Goal: Information Seeking & Learning: Learn about a topic

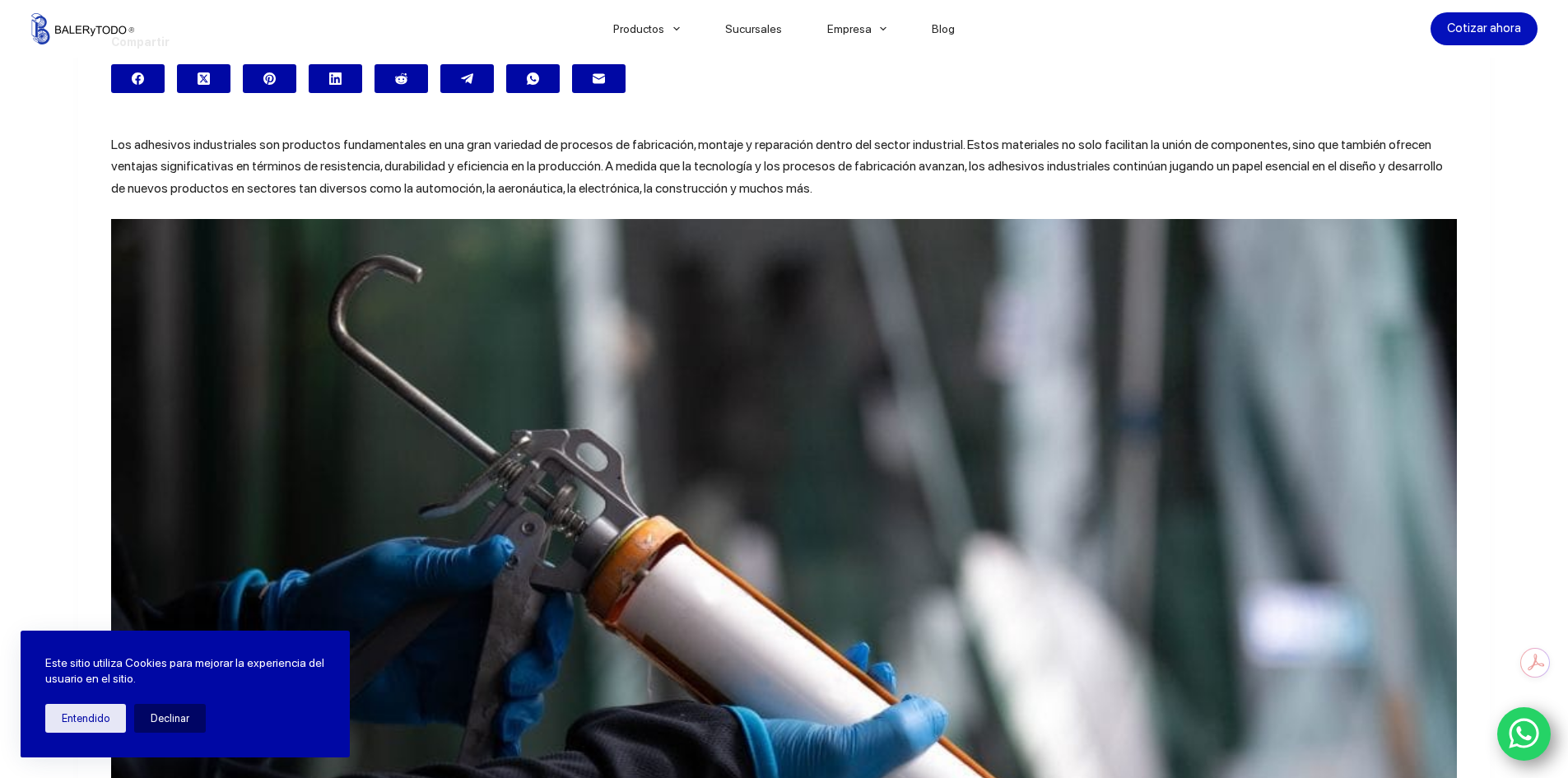
scroll to position [329, 0]
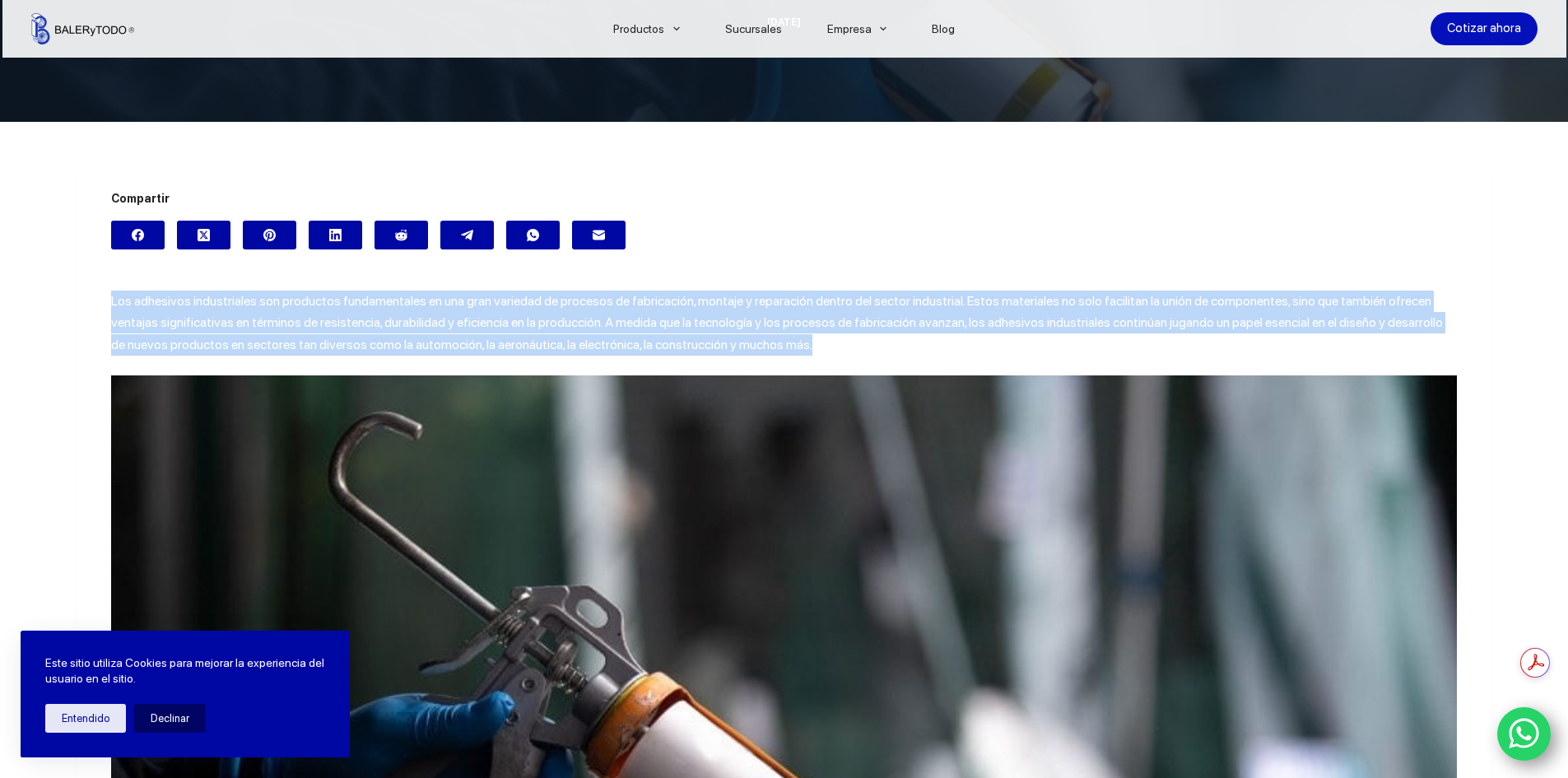
drag, startPoint x: 106, startPoint y: 300, endPoint x: 1465, endPoint y: 336, distance: 1359.5
copy span "Los adhesivos industriales son productos fundamentales en una gran variedad de …"
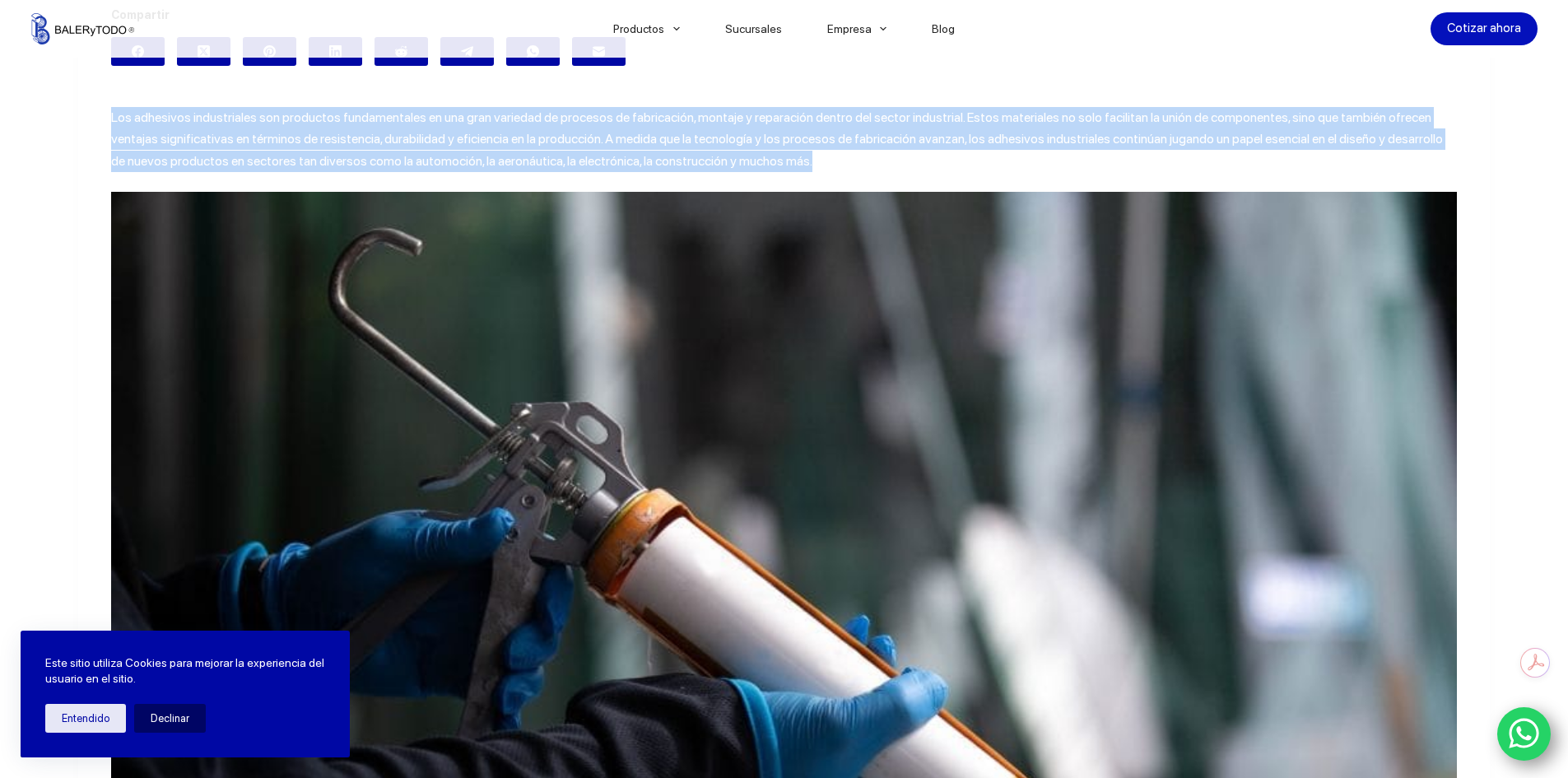
scroll to position [741, 0]
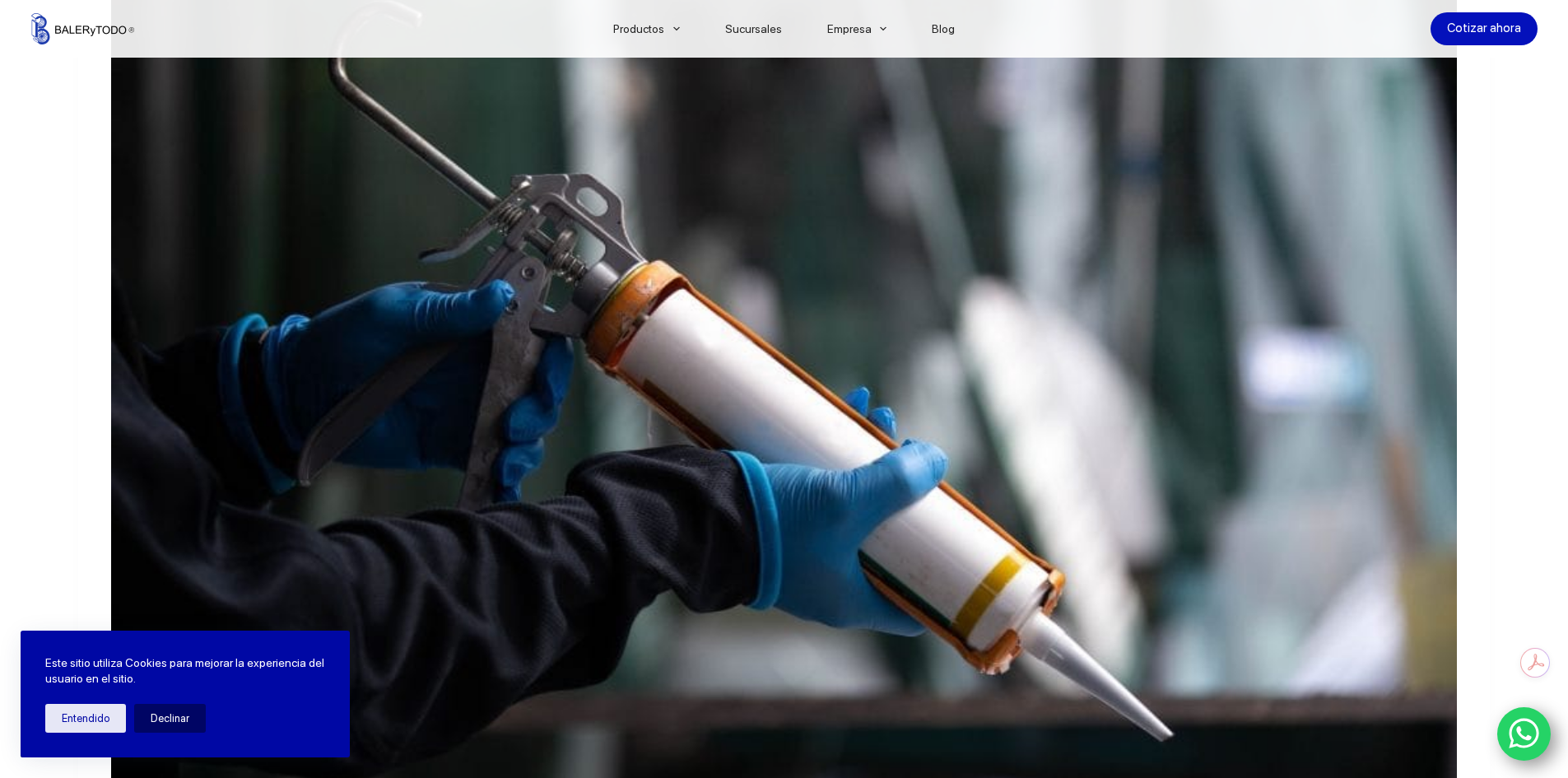
click at [744, 396] on img at bounding box center [784, 412] width 1345 height 897
click at [166, 718] on button "Declinar" at bounding box center [170, 718] width 72 height 29
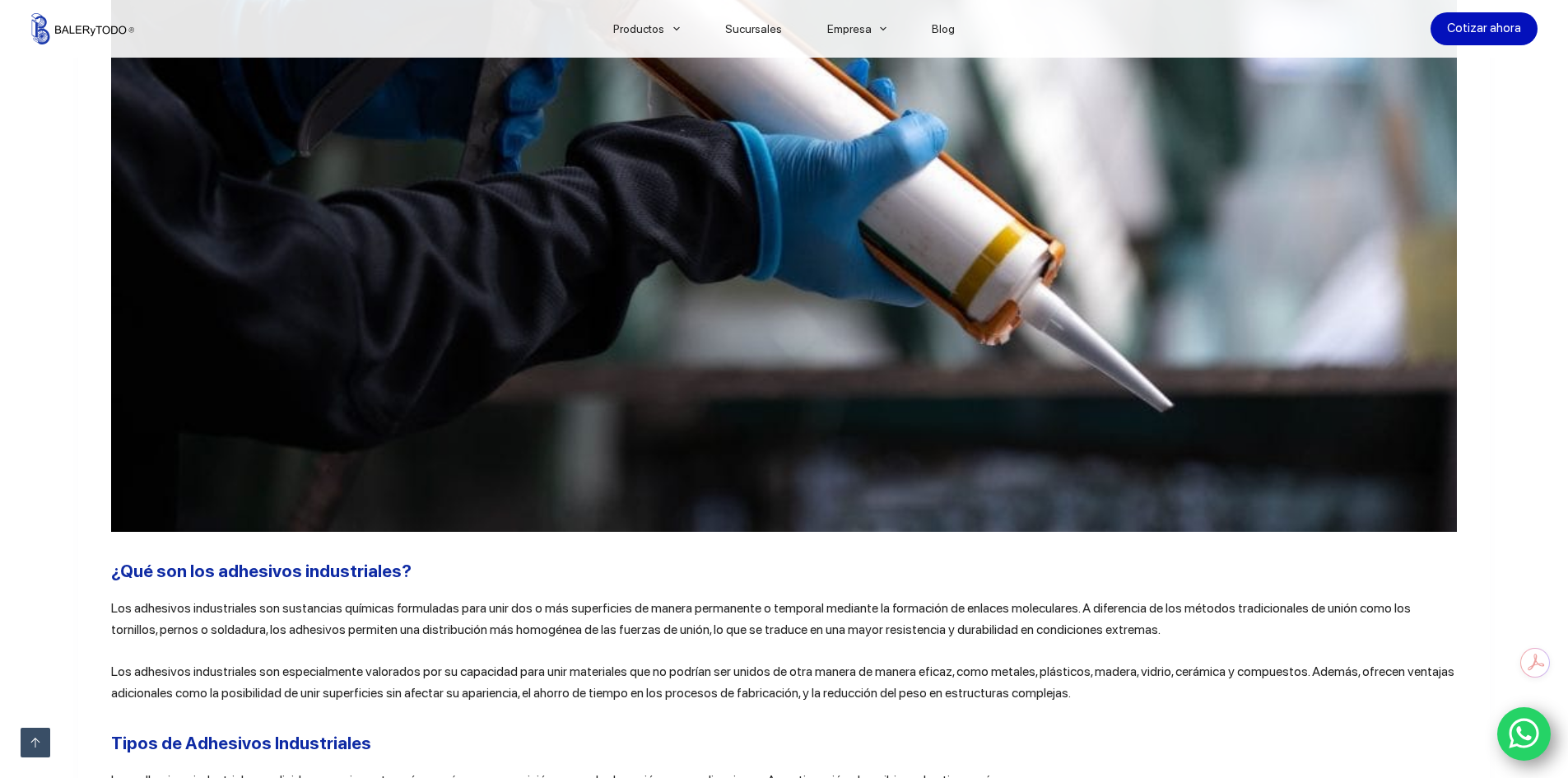
scroll to position [1482, 0]
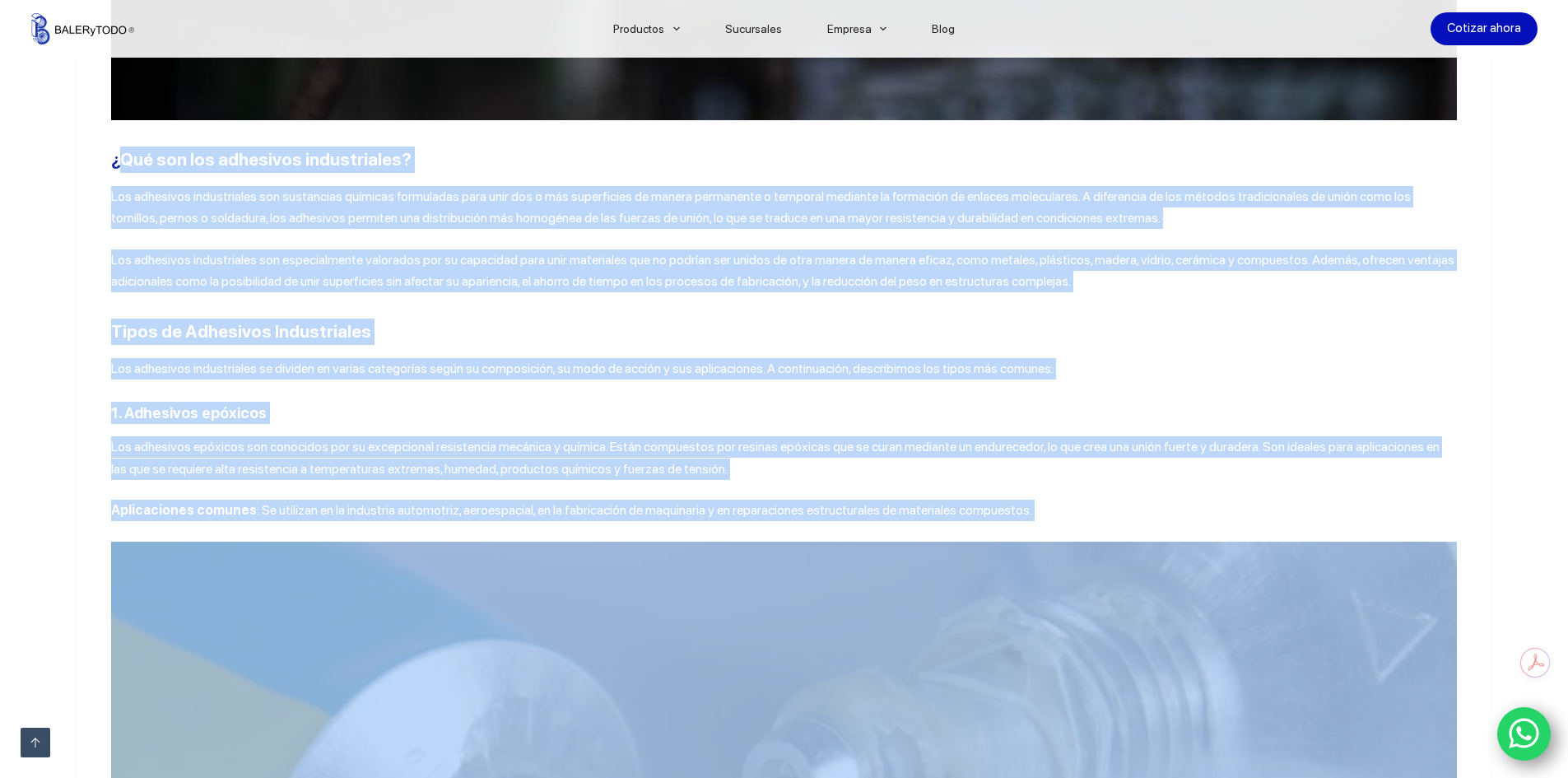
drag, startPoint x: 110, startPoint y: 168, endPoint x: 778, endPoint y: 540, distance: 764.6
copy div "Lor ips dol sitametco adipiscingel? Sed doeiusmod temporincidi utl etdolorema a…"
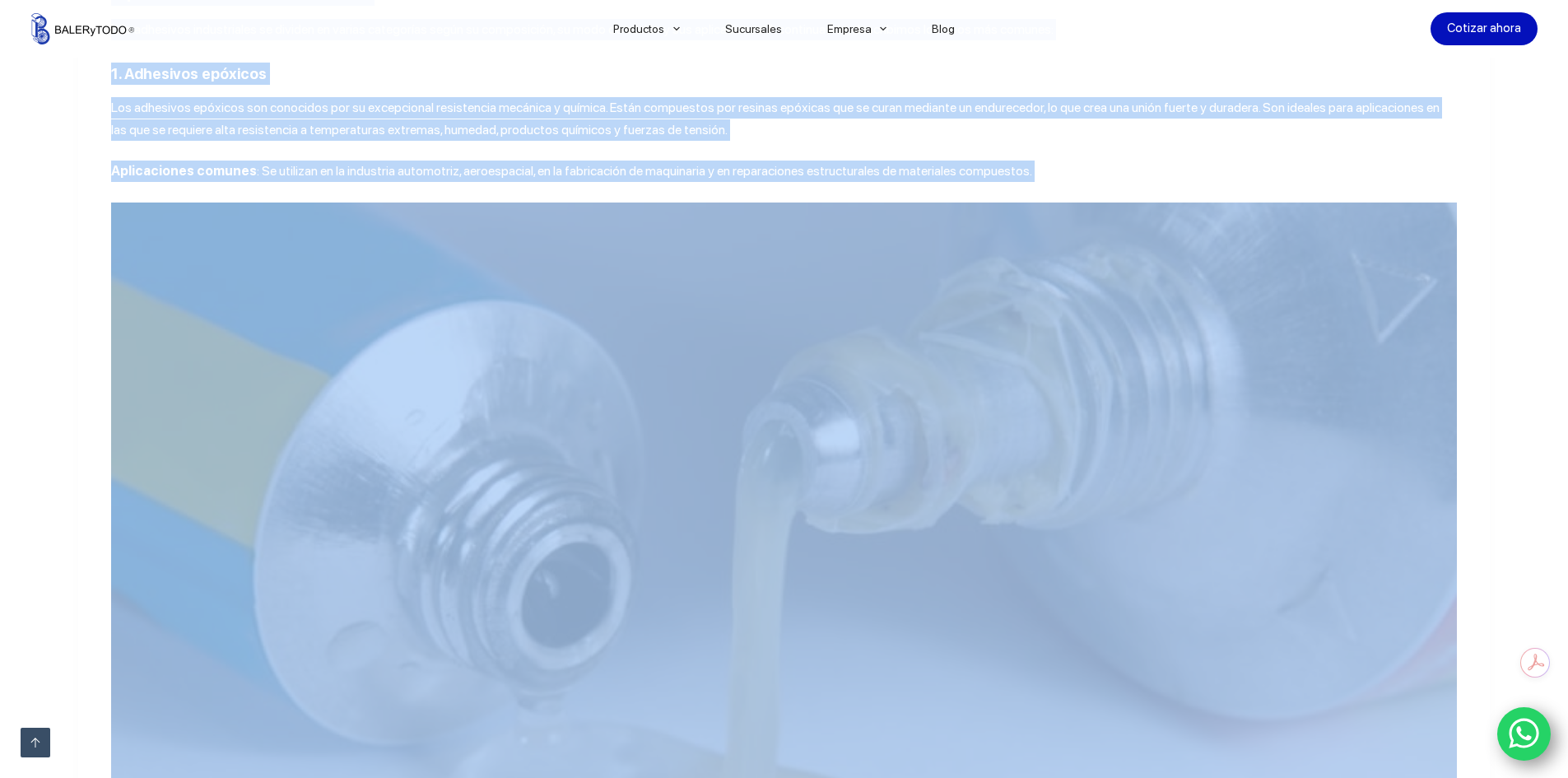
scroll to position [1811, 0]
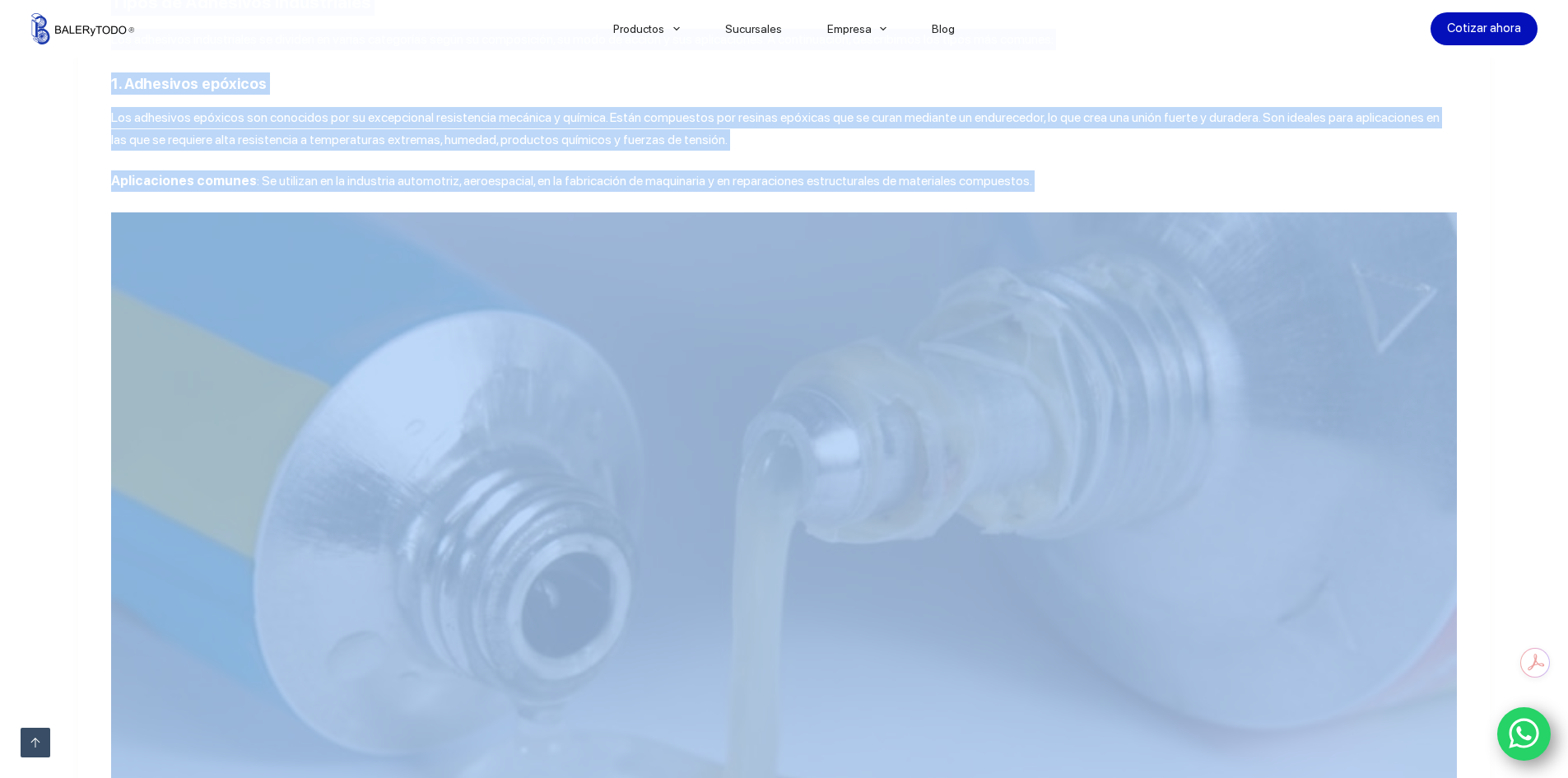
click at [723, 512] on img at bounding box center [784, 660] width 1345 height 896
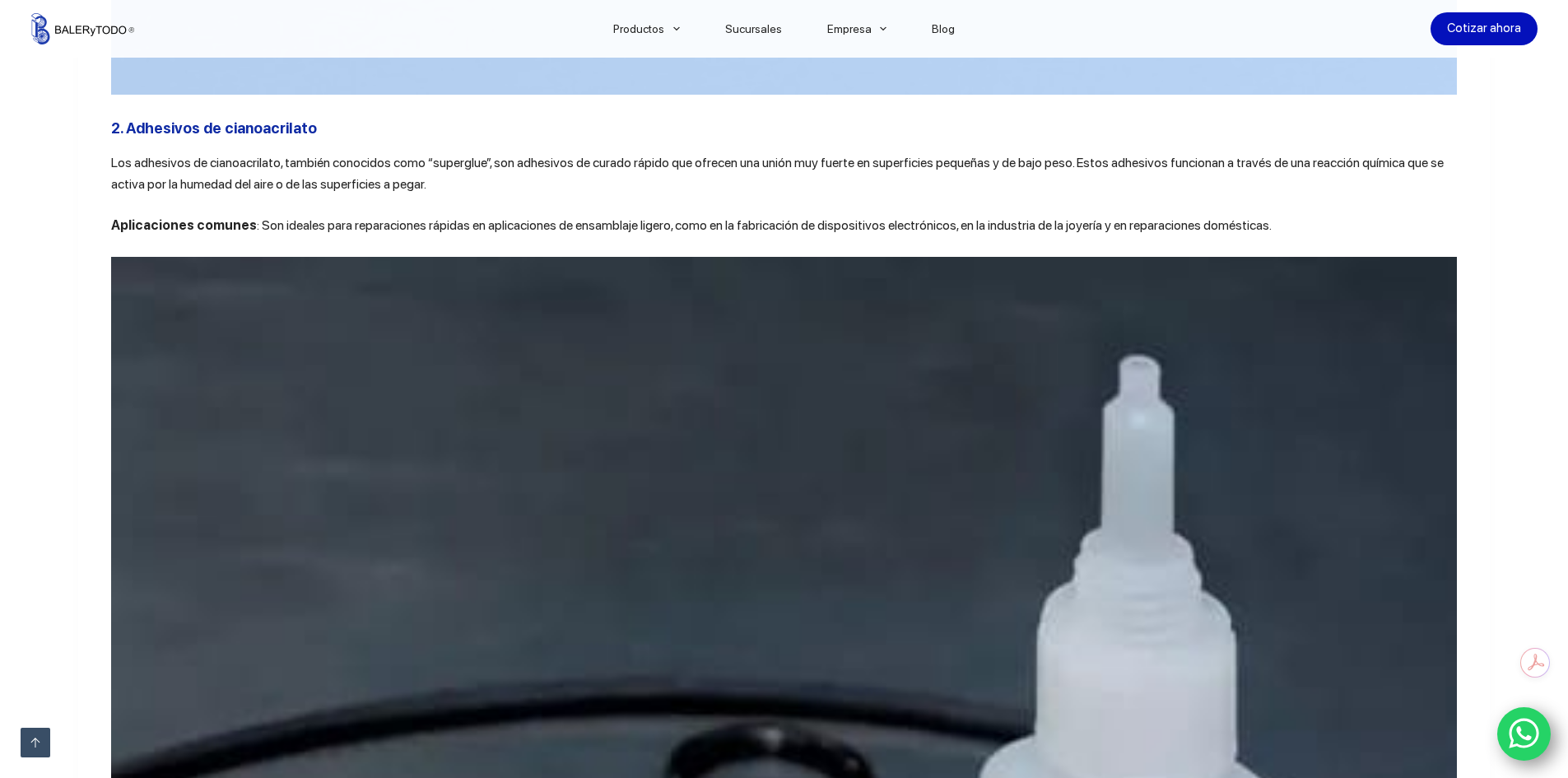
scroll to position [2798, 0]
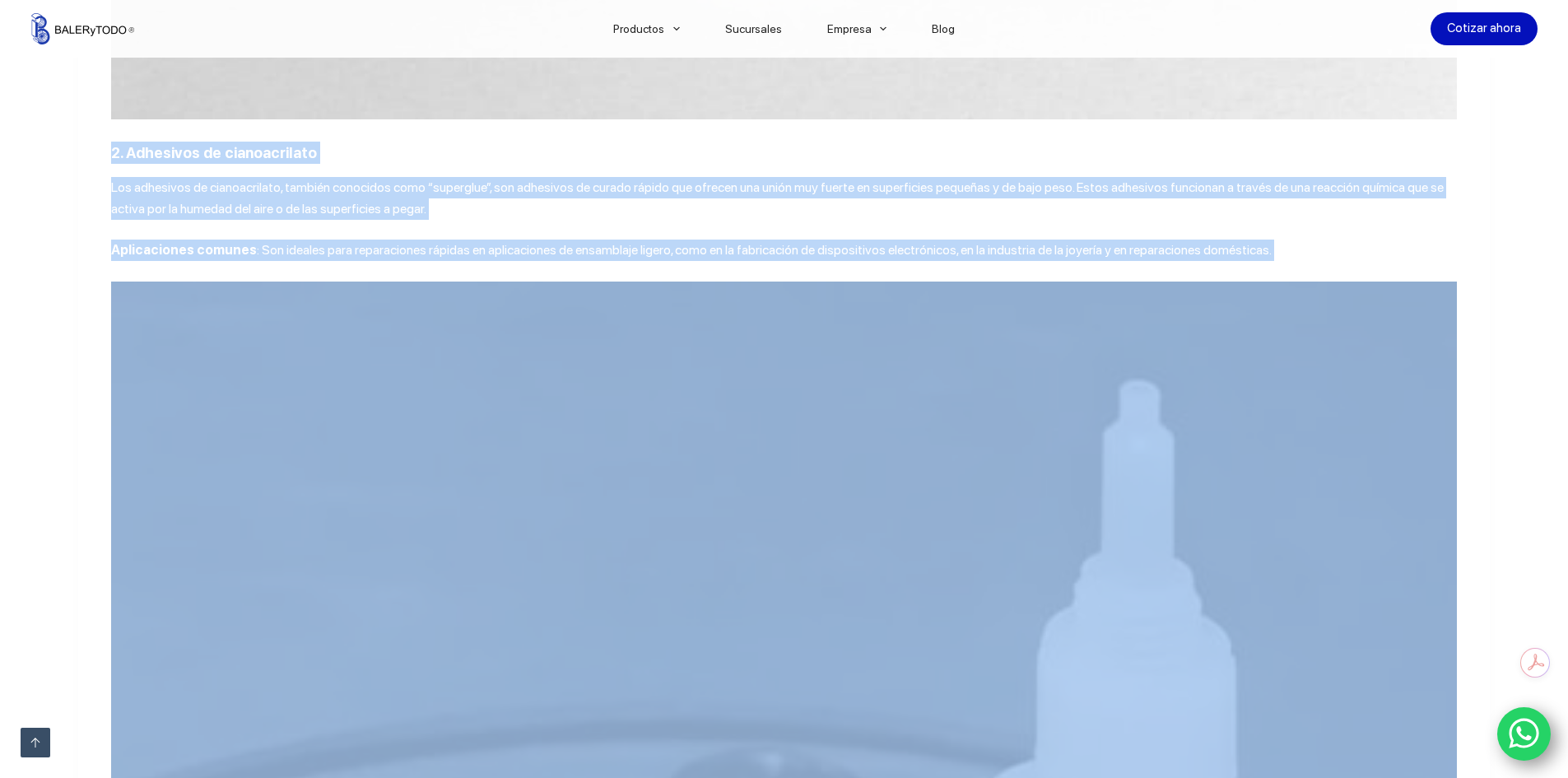
drag, startPoint x: 106, startPoint y: 166, endPoint x: 1256, endPoint y: 276, distance: 1155.2
copy div "2. Adhesivos de cianoacrilato Los adhesivos de cianoacrilato, también conocidos…"
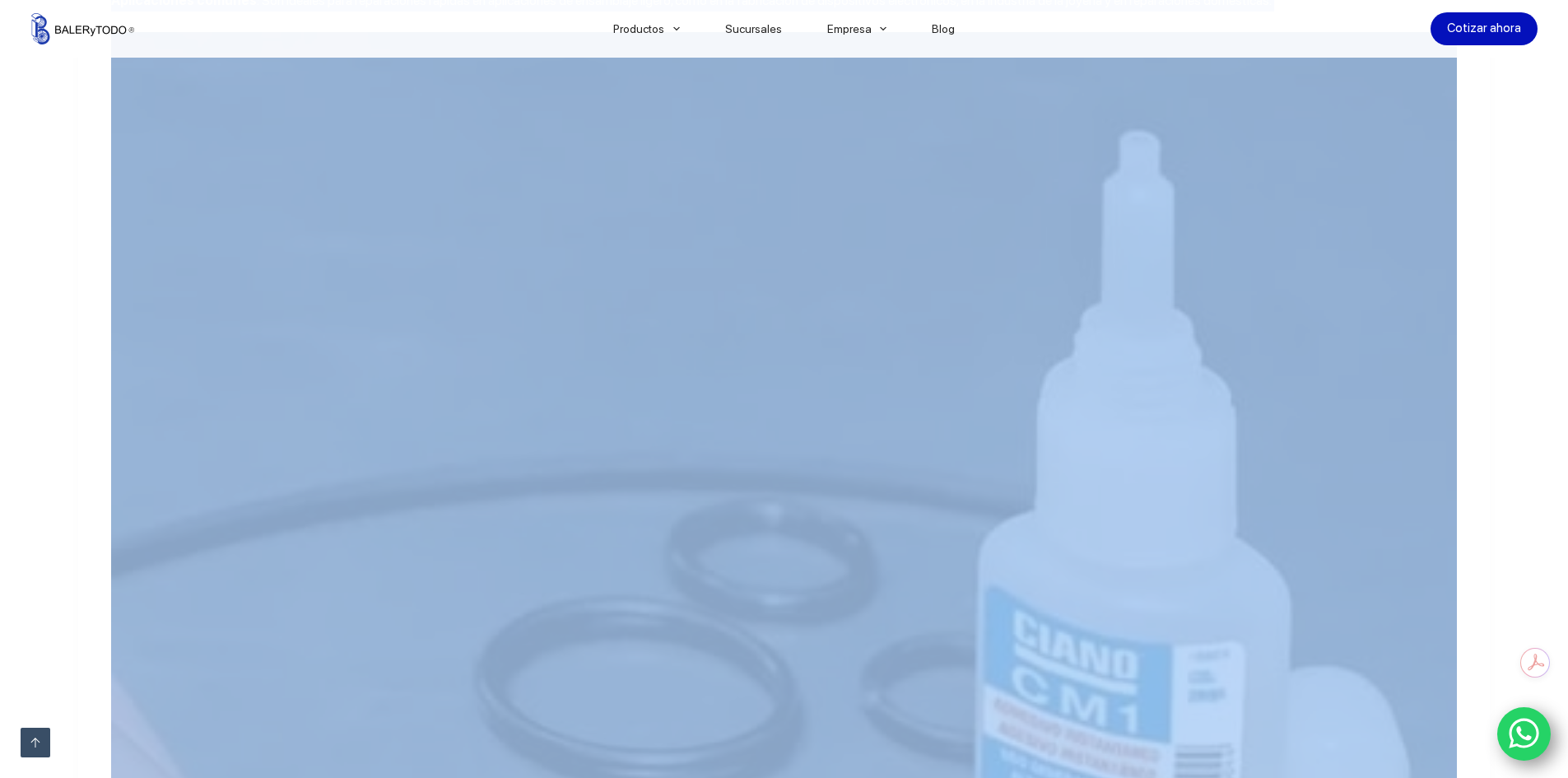
scroll to position [3292, 0]
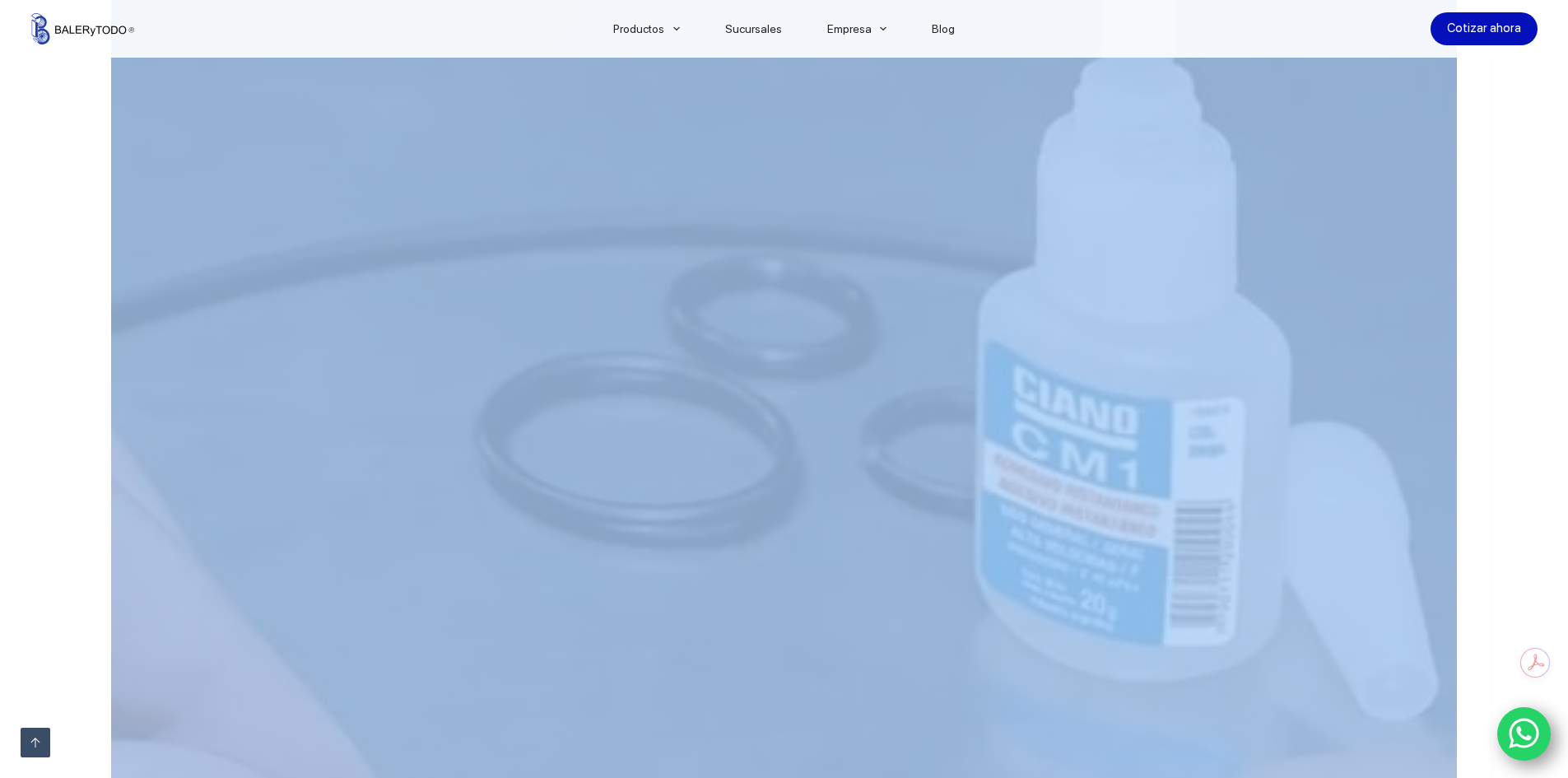
click at [731, 390] on img at bounding box center [784, 460] width 1345 height 1346
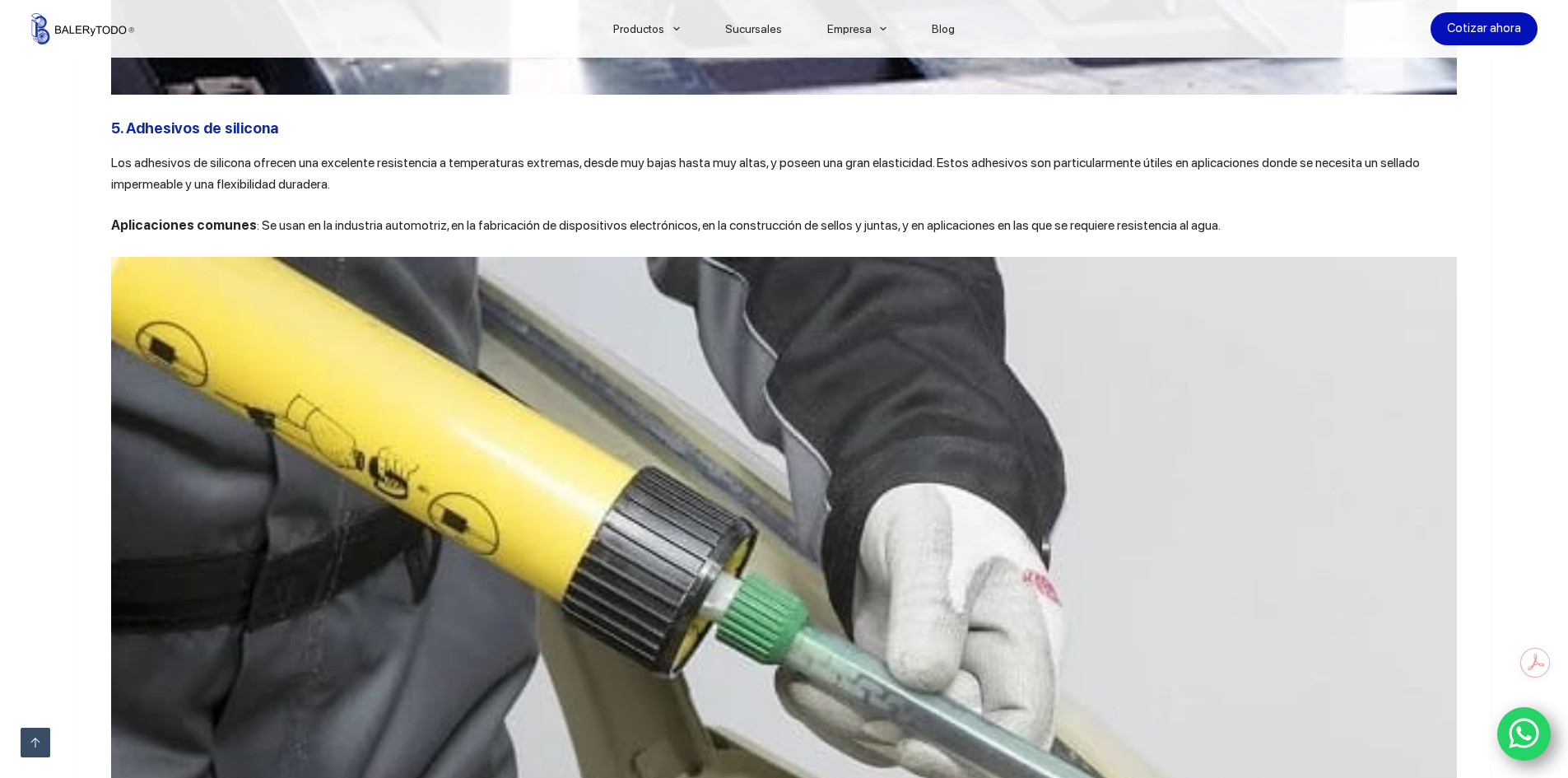
scroll to position [6750, 0]
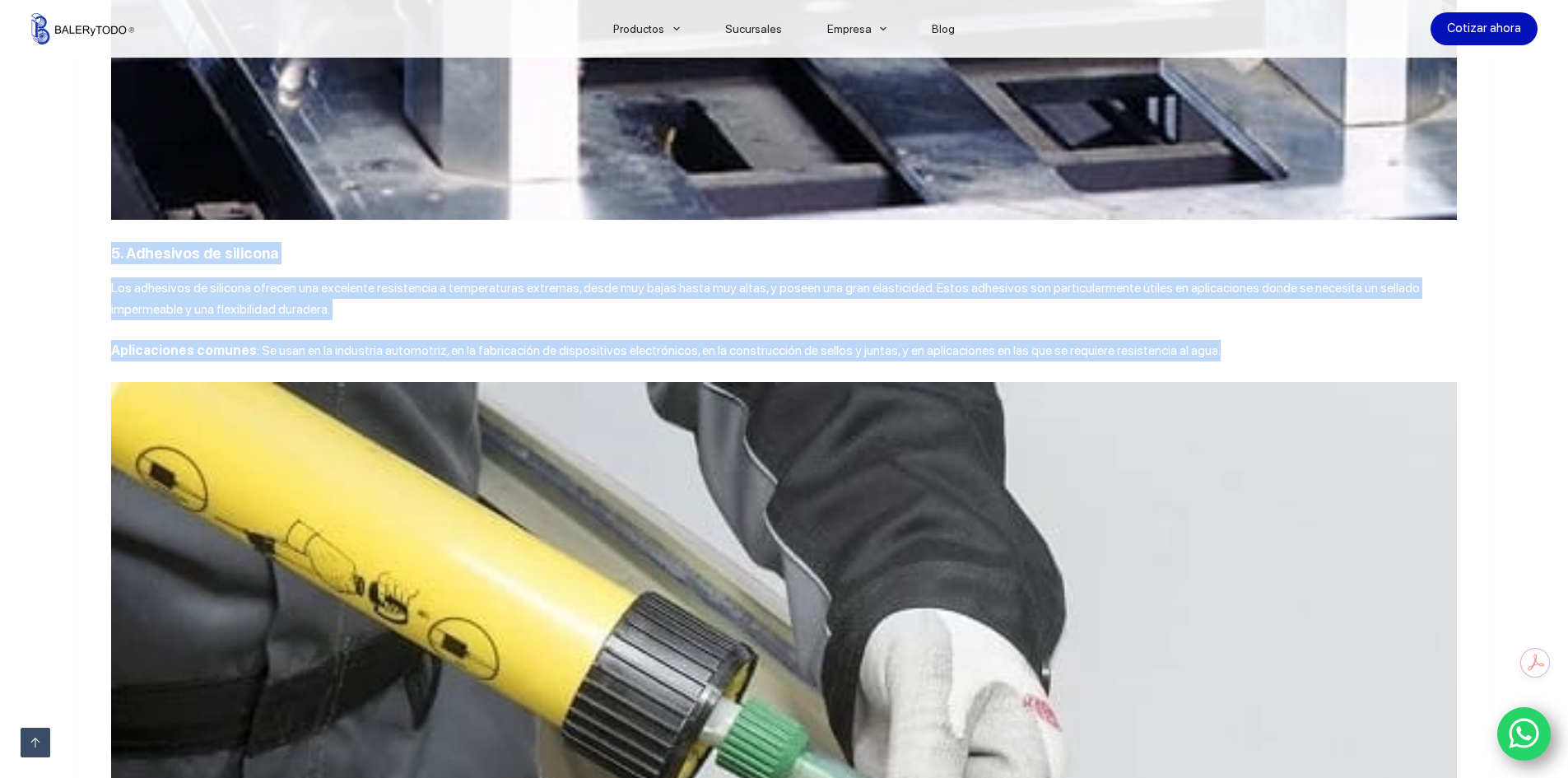
drag, startPoint x: 108, startPoint y: 294, endPoint x: 1225, endPoint y: 387, distance: 1120.9
copy div "5. Adhesivos de silicona Los adhesivos de silicona ofrecen una excelente resist…"
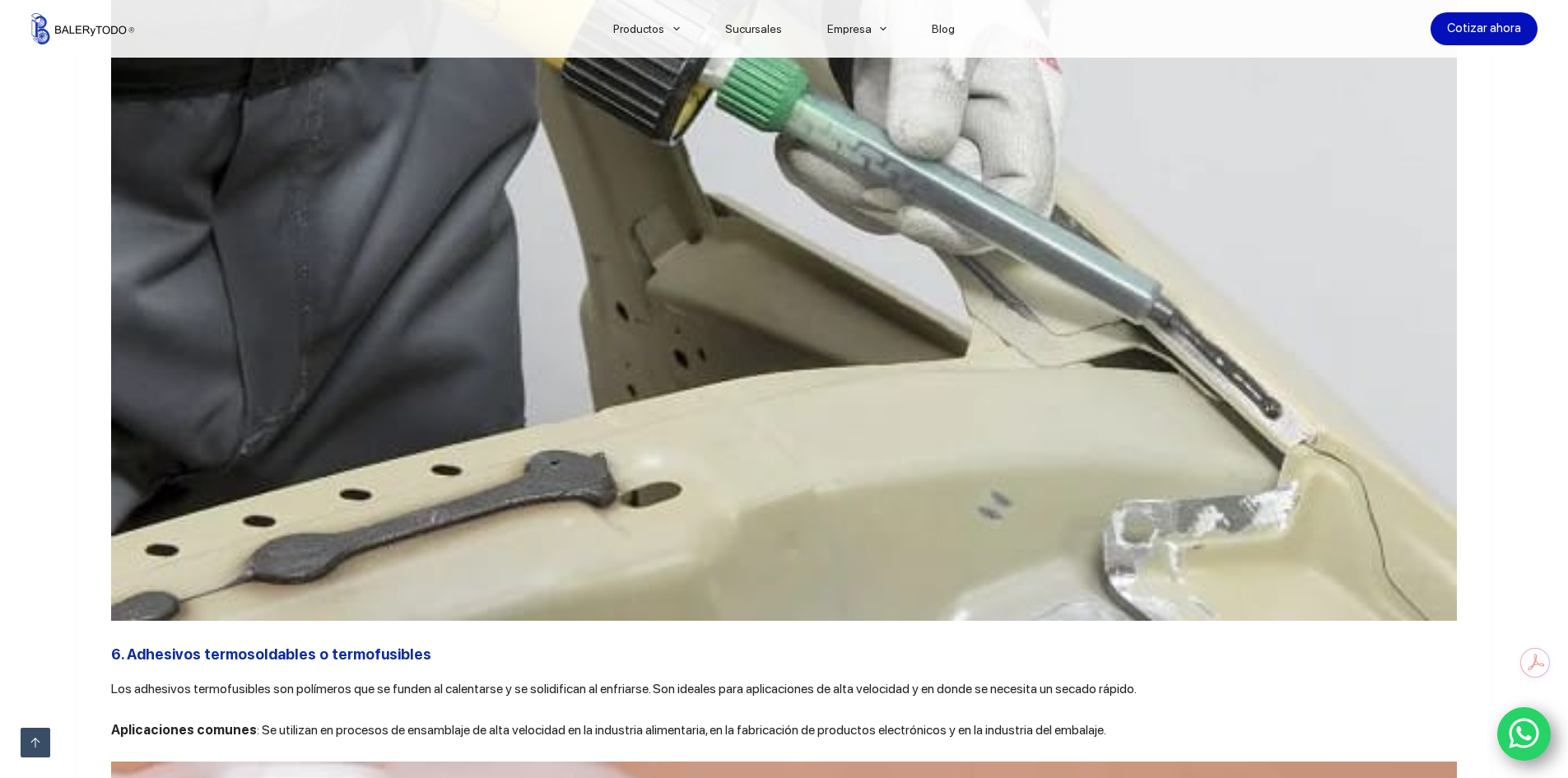
scroll to position [7408, 0]
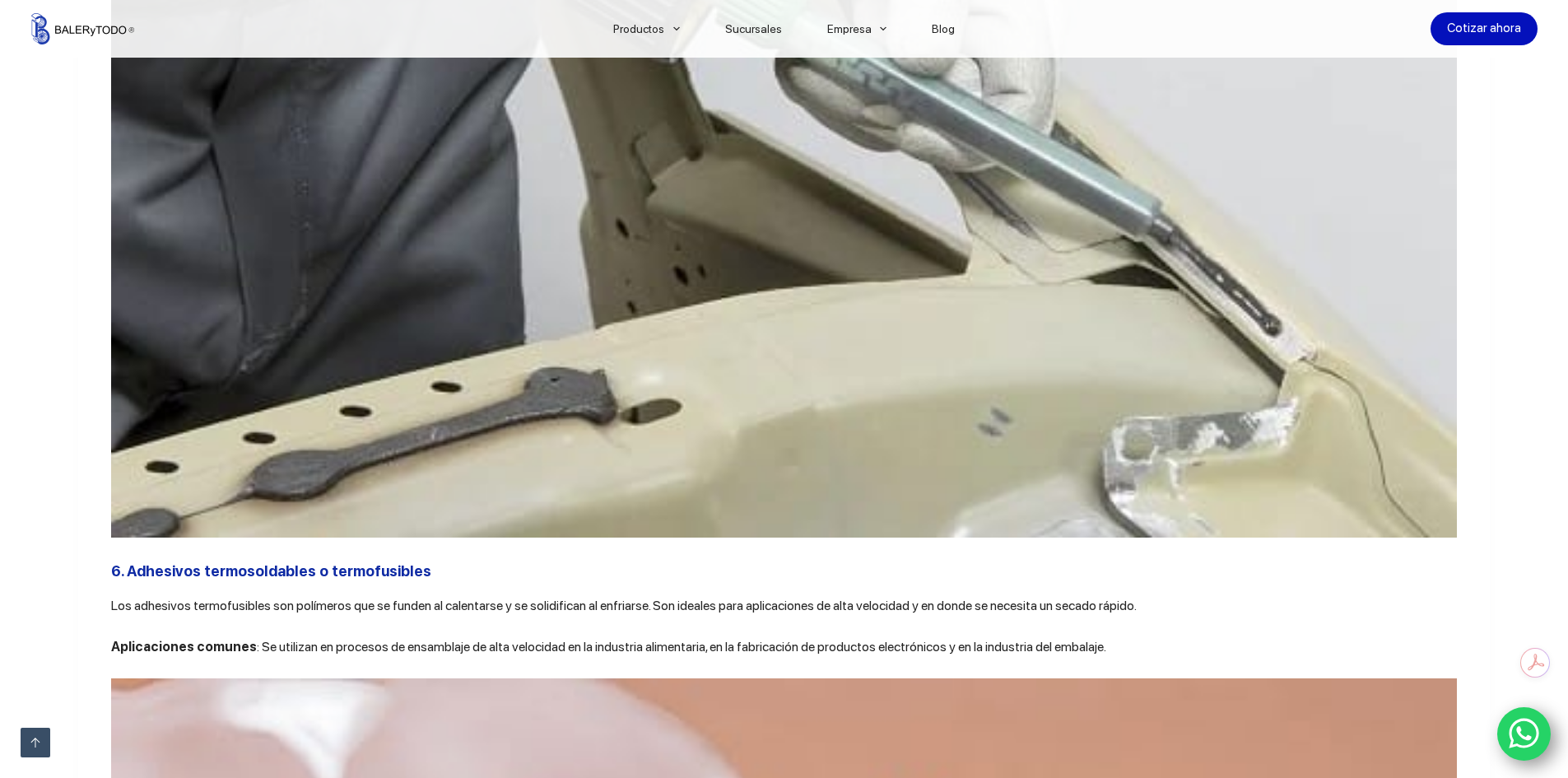
click at [689, 468] on img at bounding box center [784, 89] width 1345 height 897
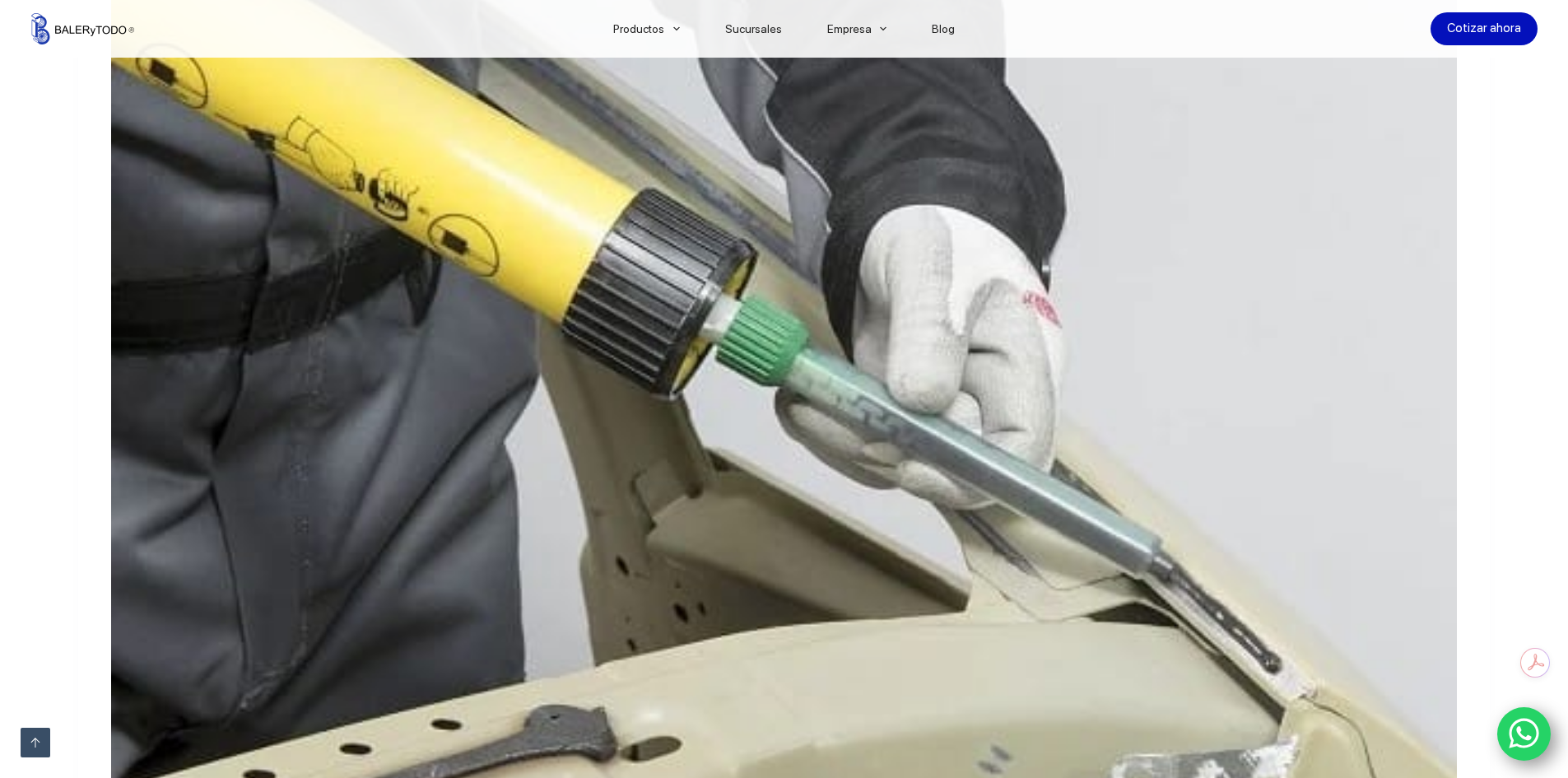
scroll to position [6914, 0]
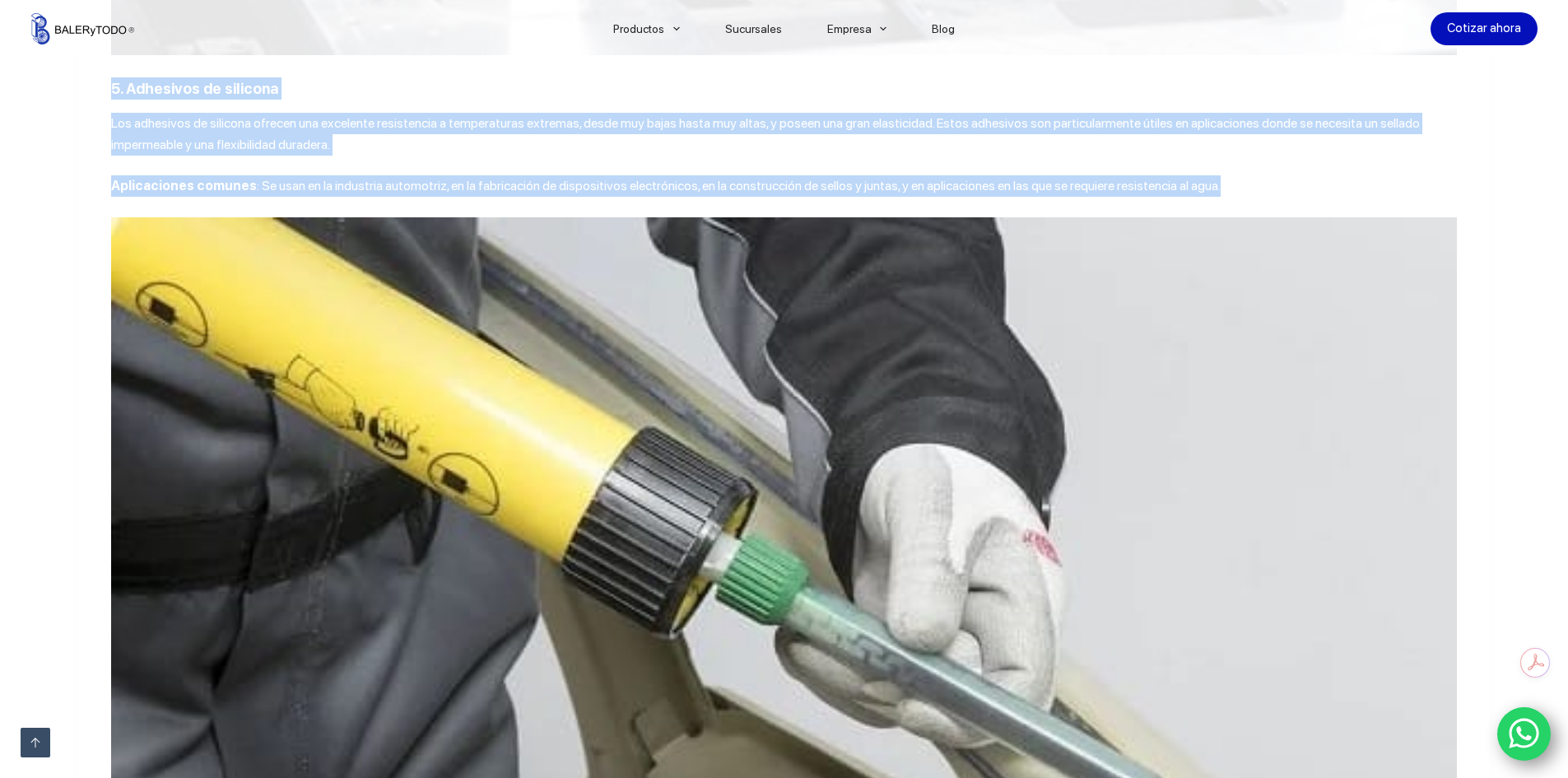
click at [397, 437] on img at bounding box center [784, 666] width 1345 height 897
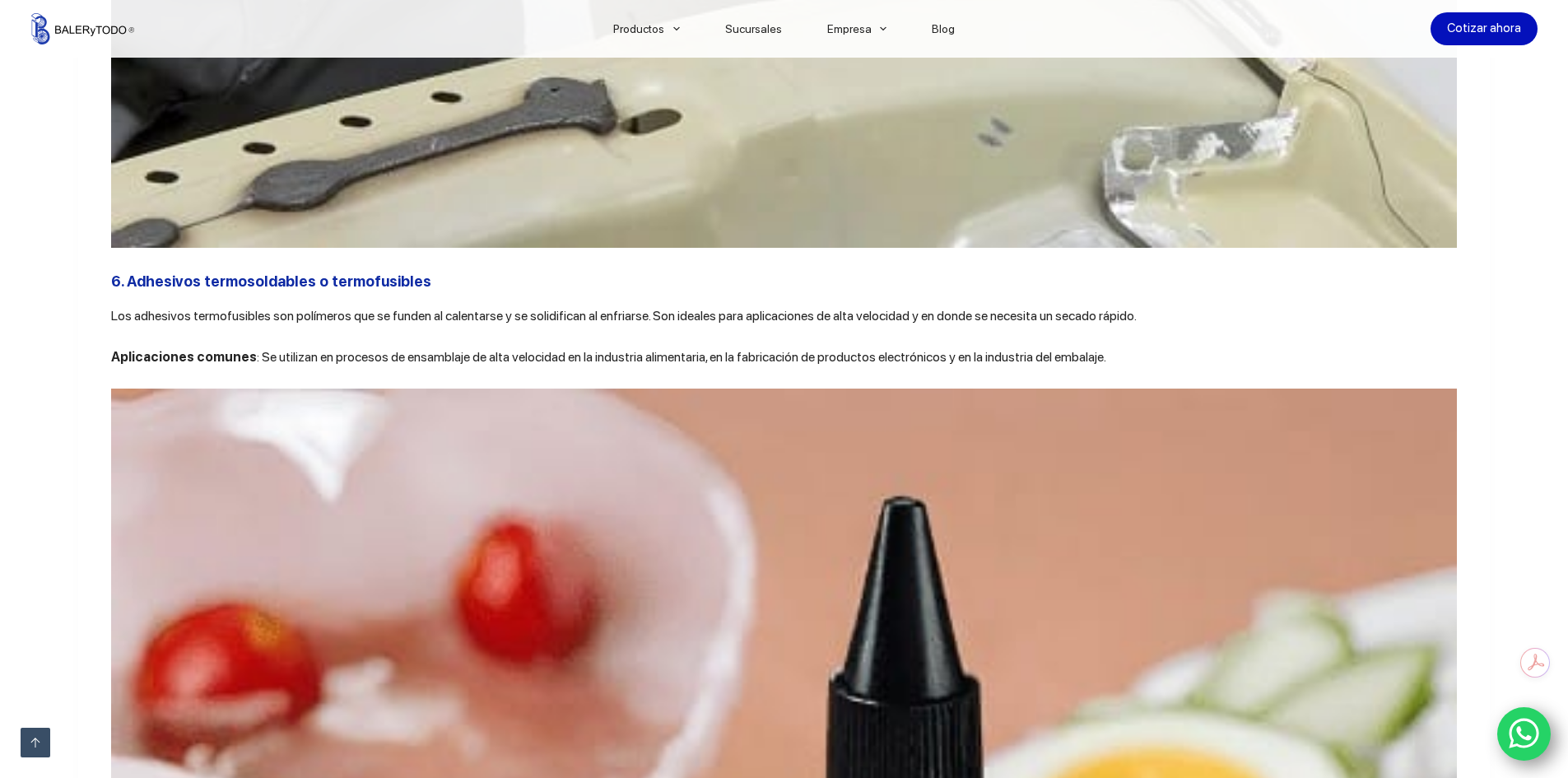
scroll to position [7820, 0]
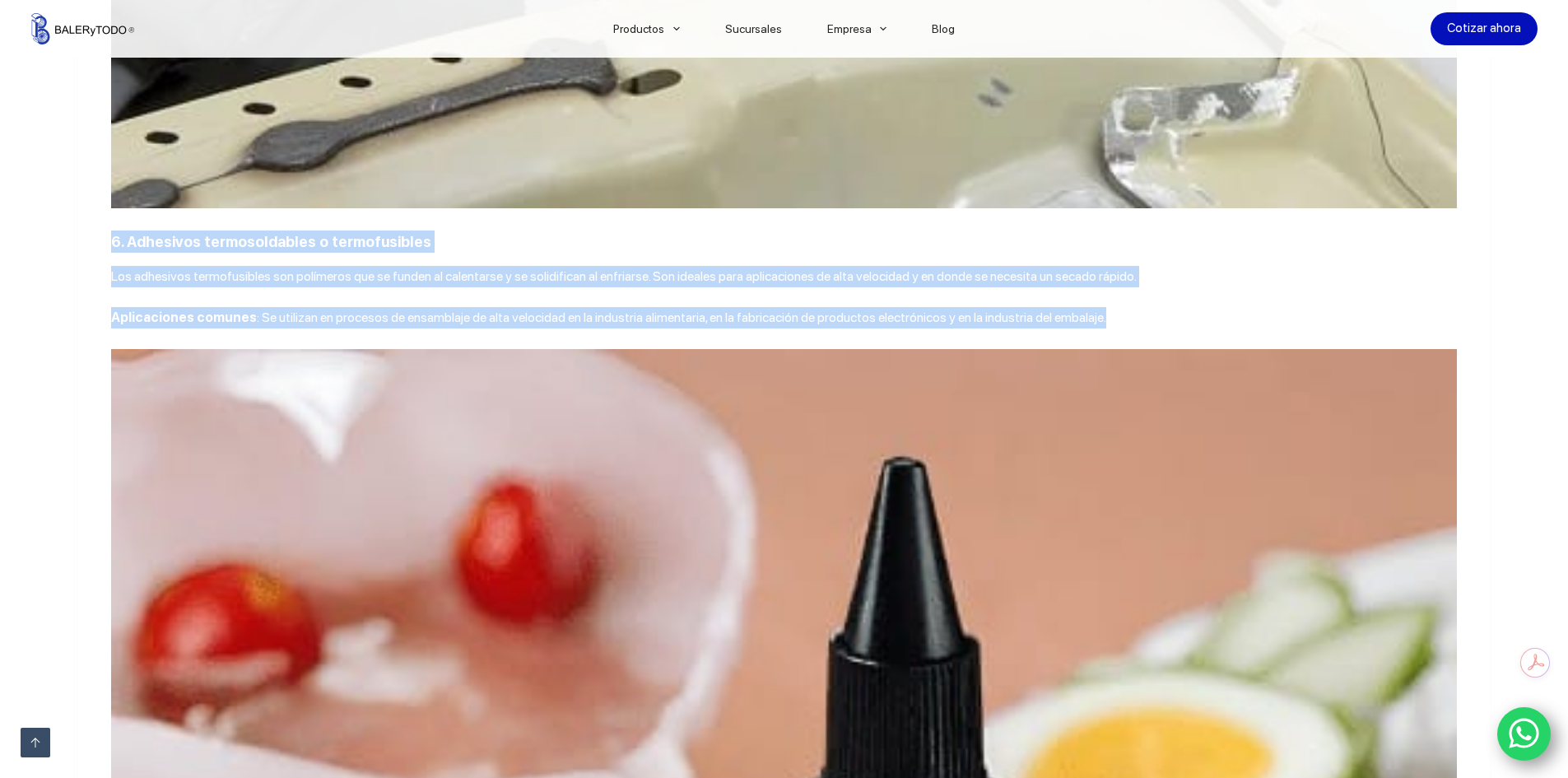
drag, startPoint x: 107, startPoint y: 294, endPoint x: 1105, endPoint y: 353, distance: 999.7
copy div "6. Adhesivos termosoldables o termofusibles Los adhesivos termofusibles son pol…"
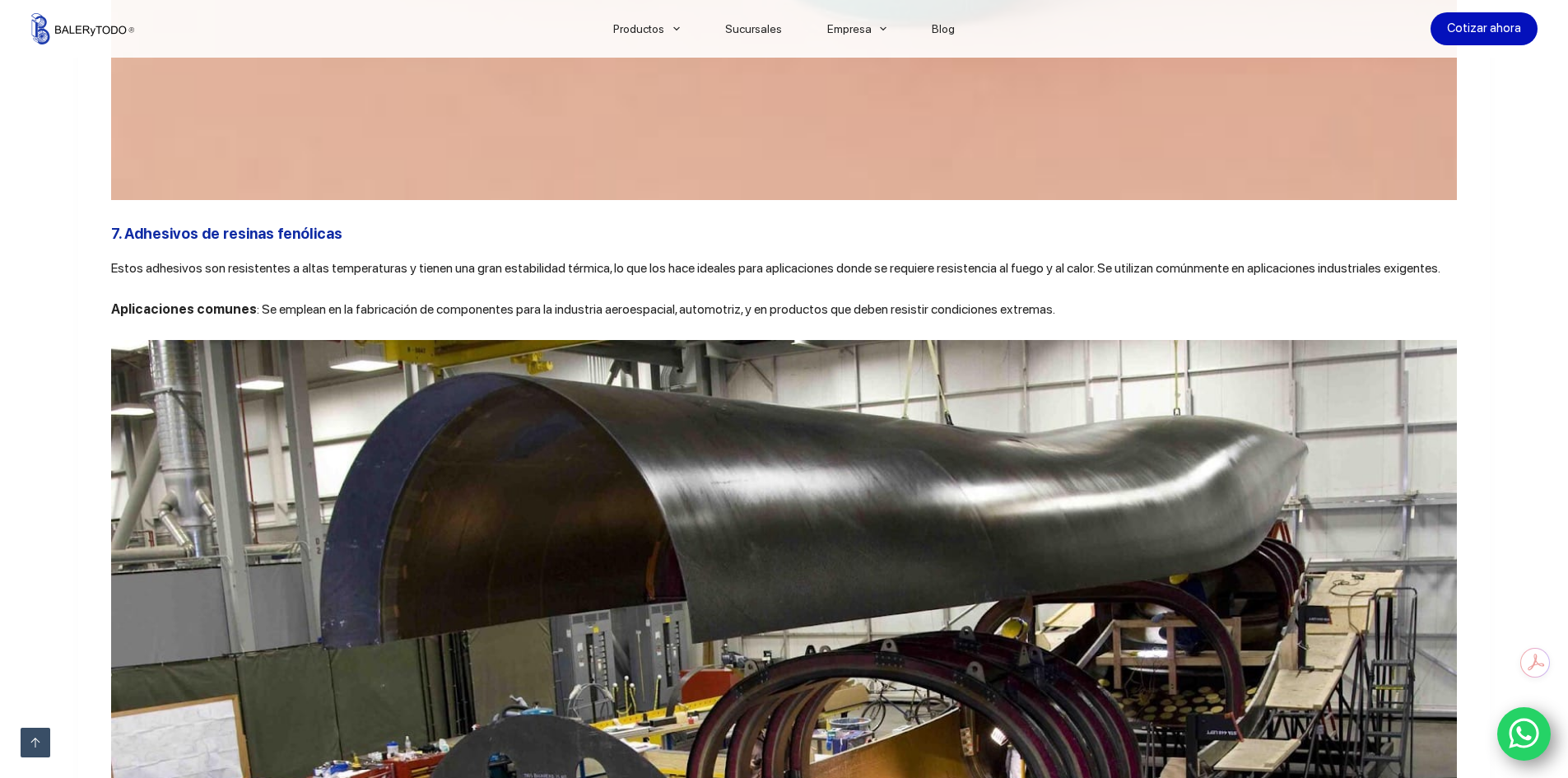
scroll to position [9218, 0]
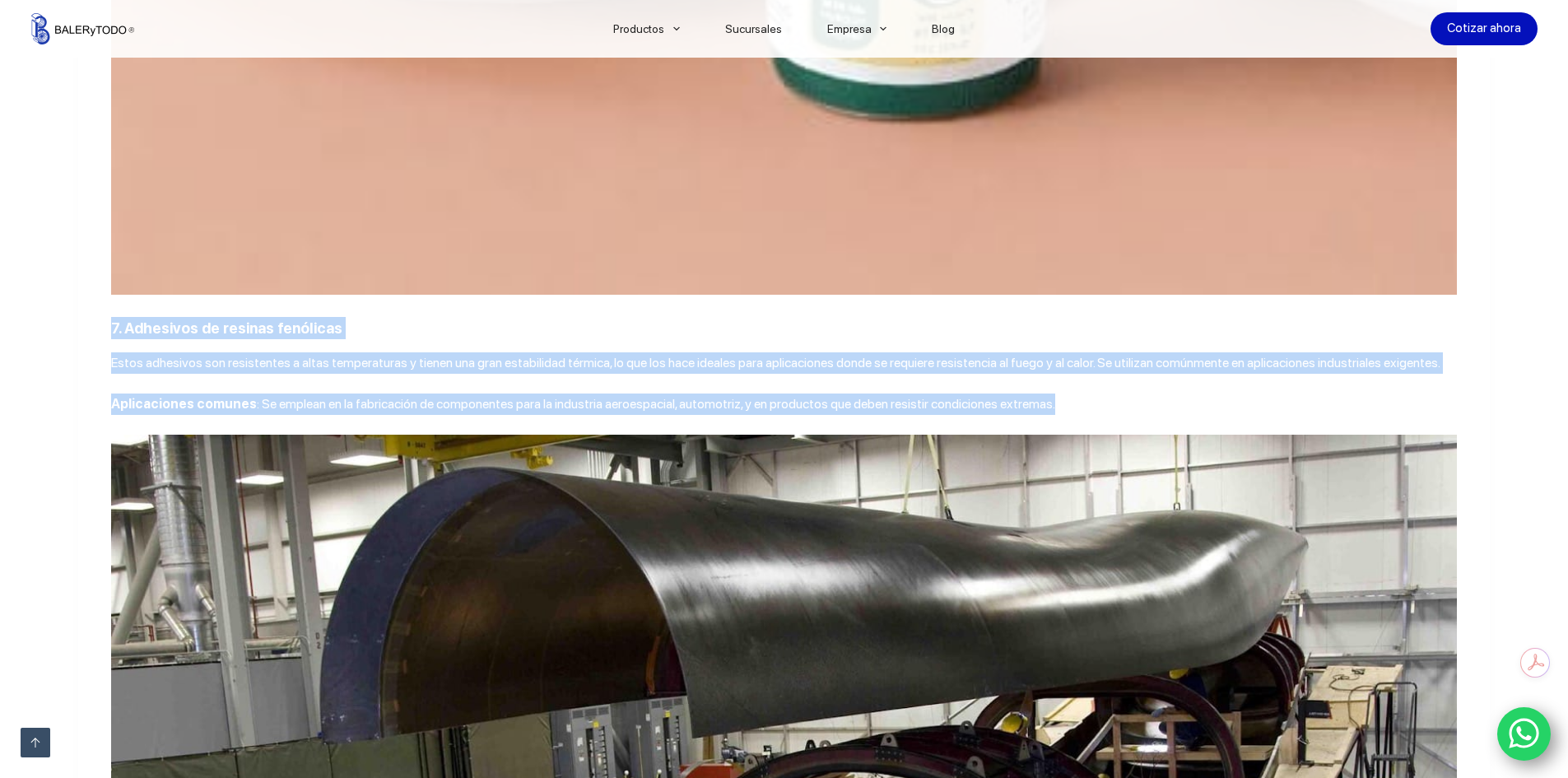
drag, startPoint x: 106, startPoint y: 387, endPoint x: 1065, endPoint y: 471, distance: 962.7
copy div "7. Adhesivos de resinas fenólicas Estos adhesivos son resistentes a altas tempe…"
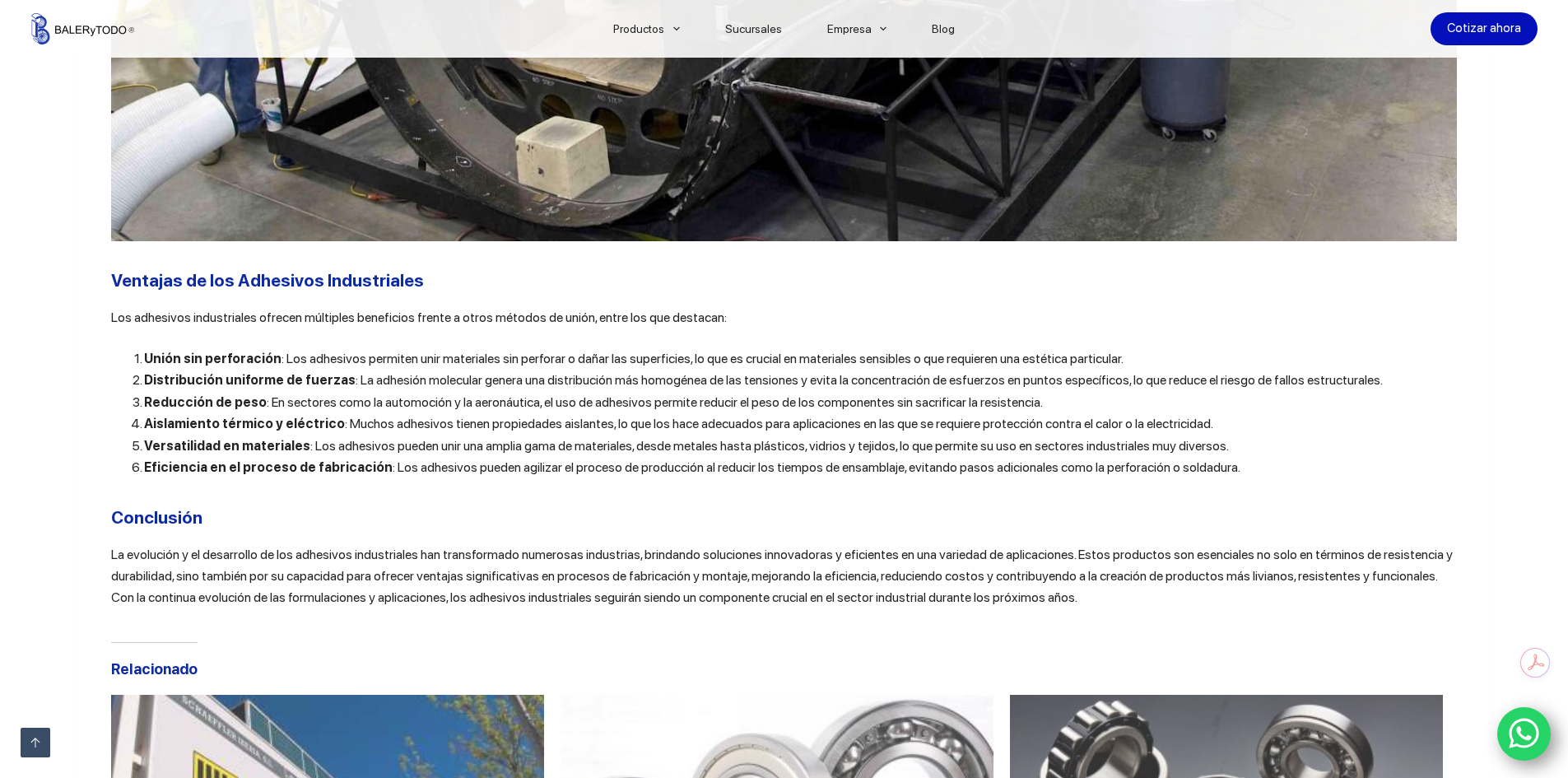
scroll to position [10371, 0]
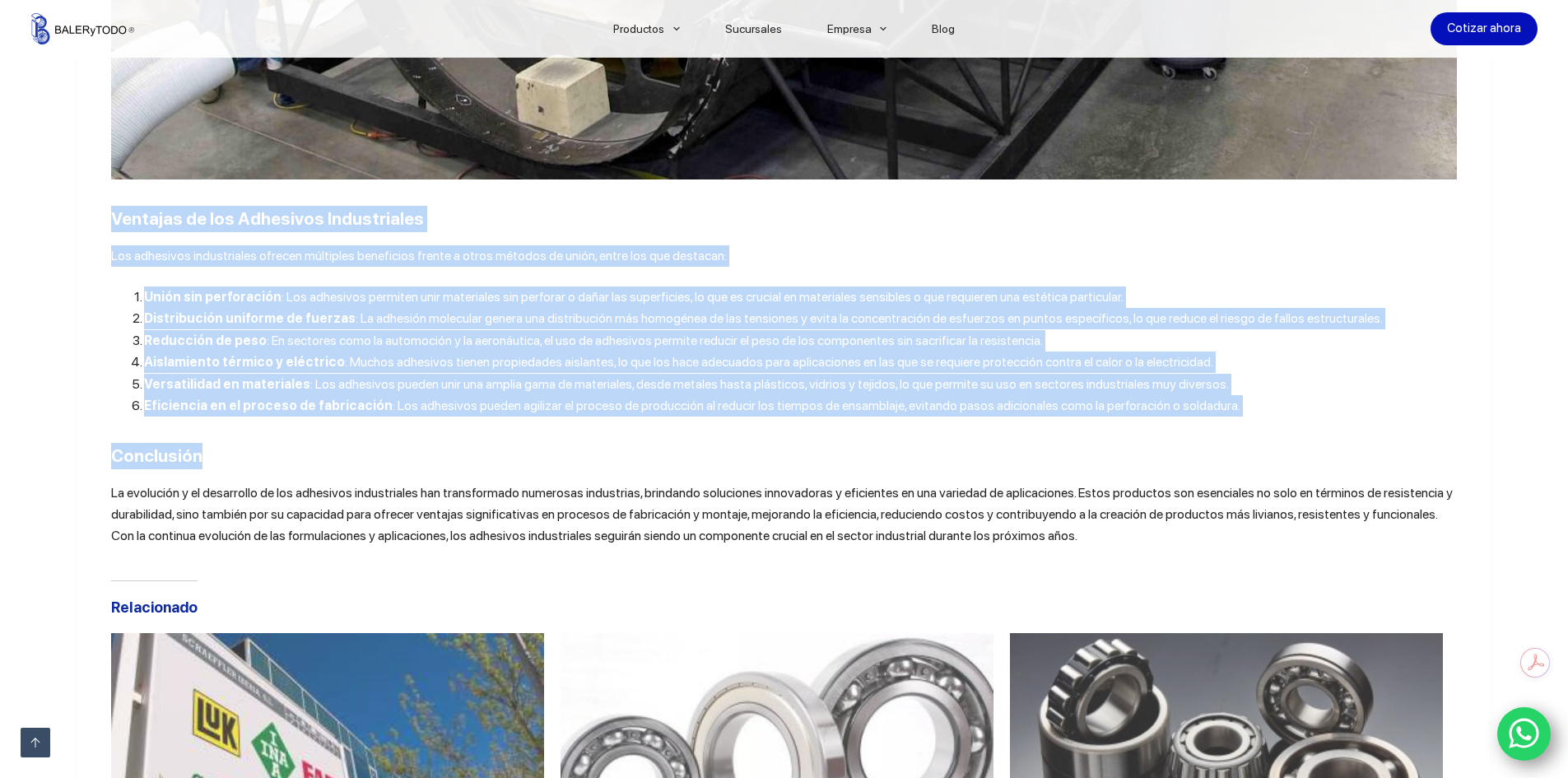
drag, startPoint x: 108, startPoint y: 286, endPoint x: 880, endPoint y: 500, distance: 801.1
copy div "Loremips do sit Ametconse Adipiscingel Sed doeiusmod temporincidi utlabor etdol…"
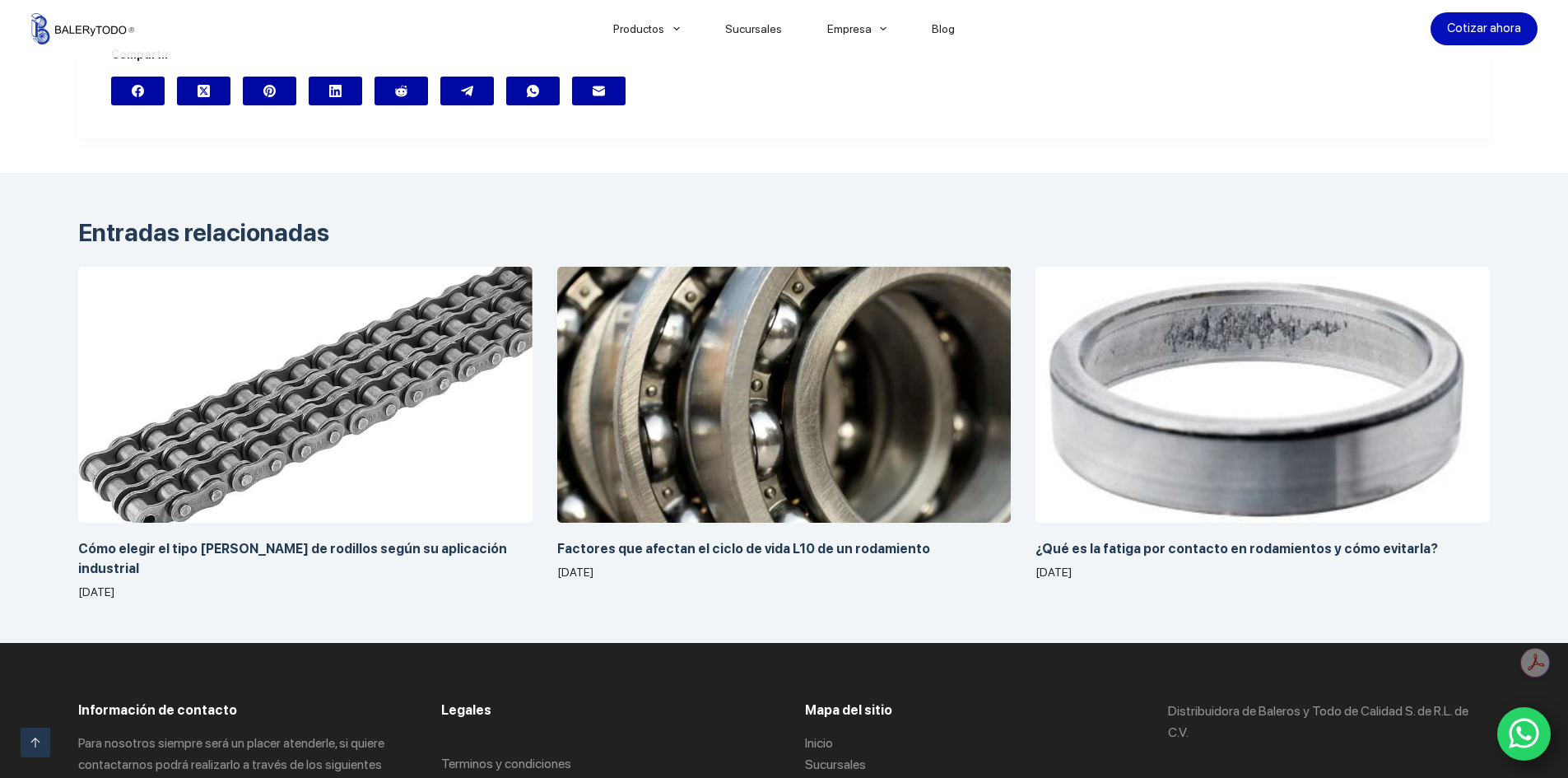
scroll to position [11275, 0]
